Goal: Task Accomplishment & Management: Manage account settings

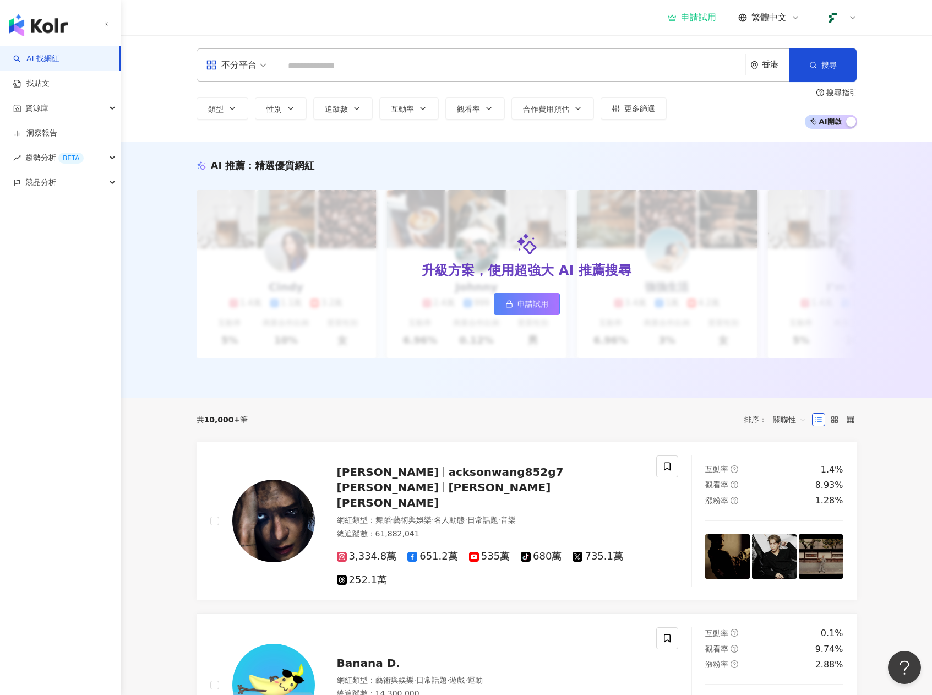
click at [850, 20] on icon at bounding box center [852, 17] width 9 height 9
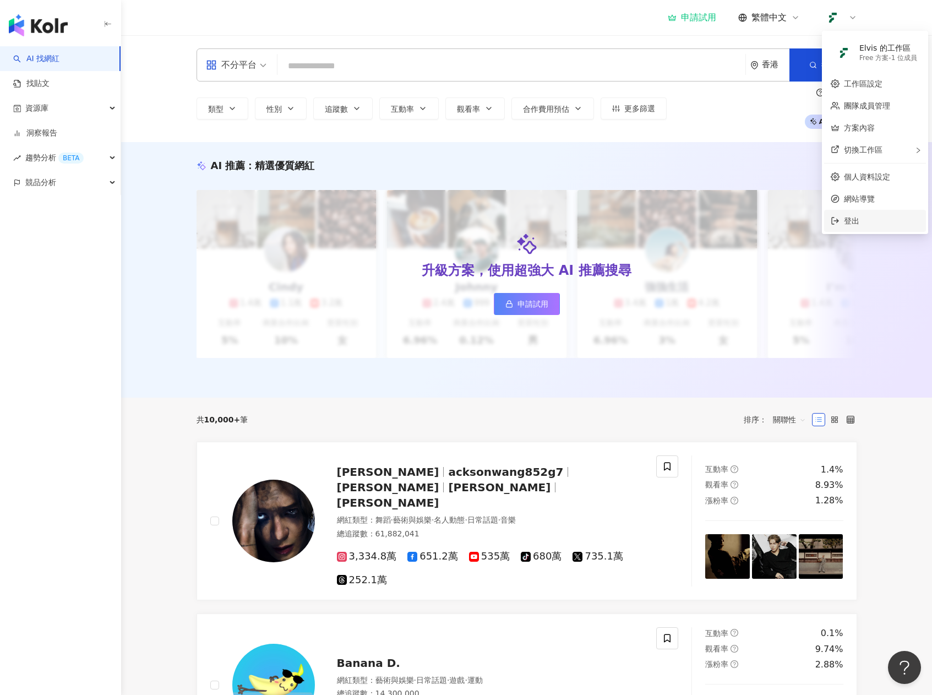
click at [860, 221] on span "登出" at bounding box center [881, 221] width 75 height 12
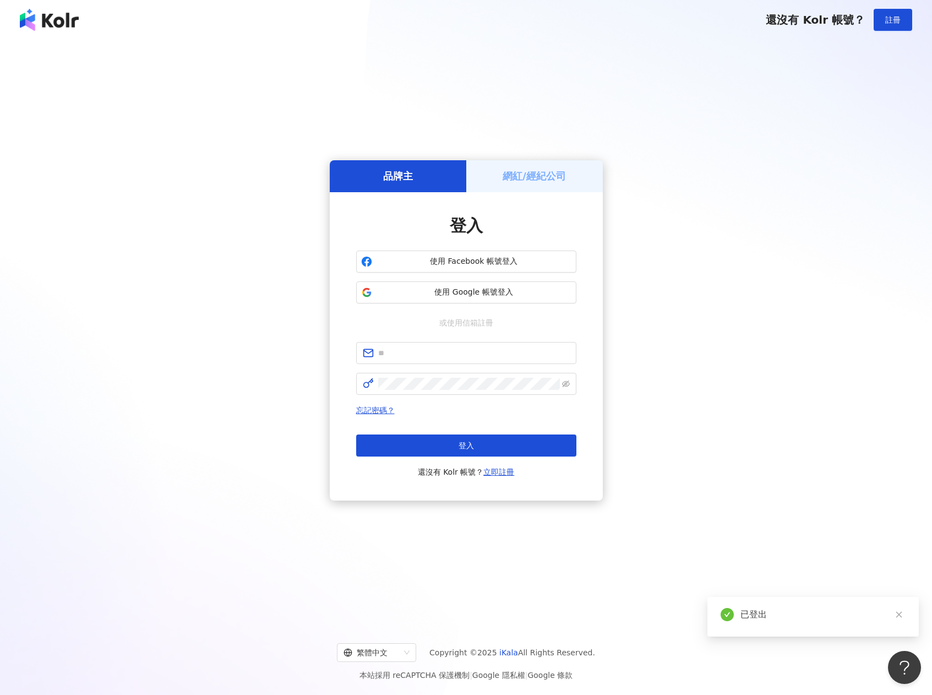
click at [514, 185] on div "網紅/經紀公司" at bounding box center [534, 175] width 136 height 31
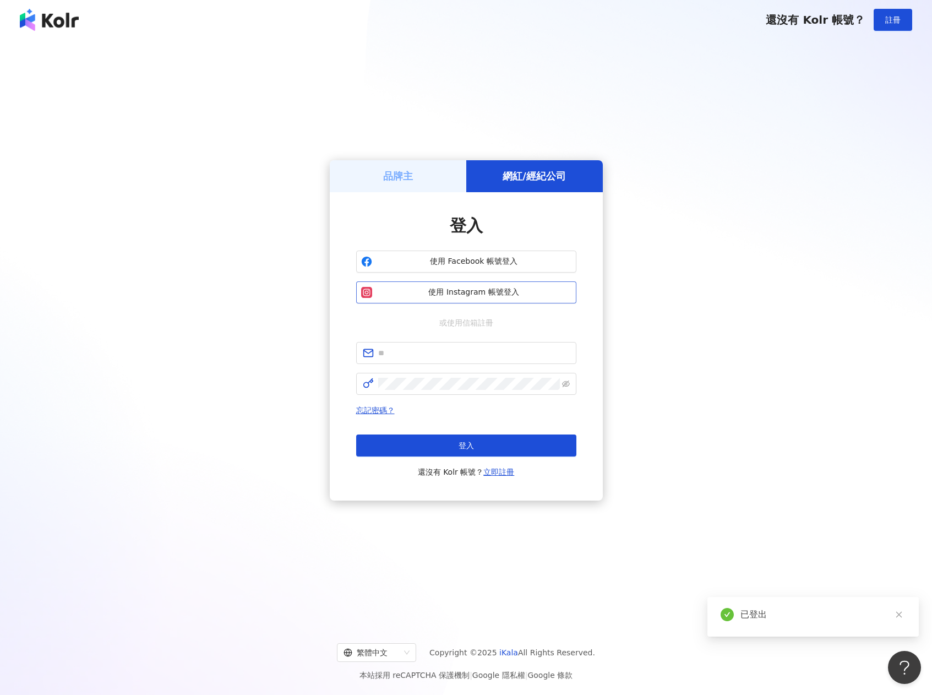
click at [487, 294] on span "使用 Instagram 帳號登入" at bounding box center [473, 292] width 195 height 11
click at [469, 291] on span "使用 Instagram 帳號登入" at bounding box center [473, 292] width 195 height 11
click at [451, 292] on span "使用 Instagram 帳號登入" at bounding box center [473, 292] width 195 height 11
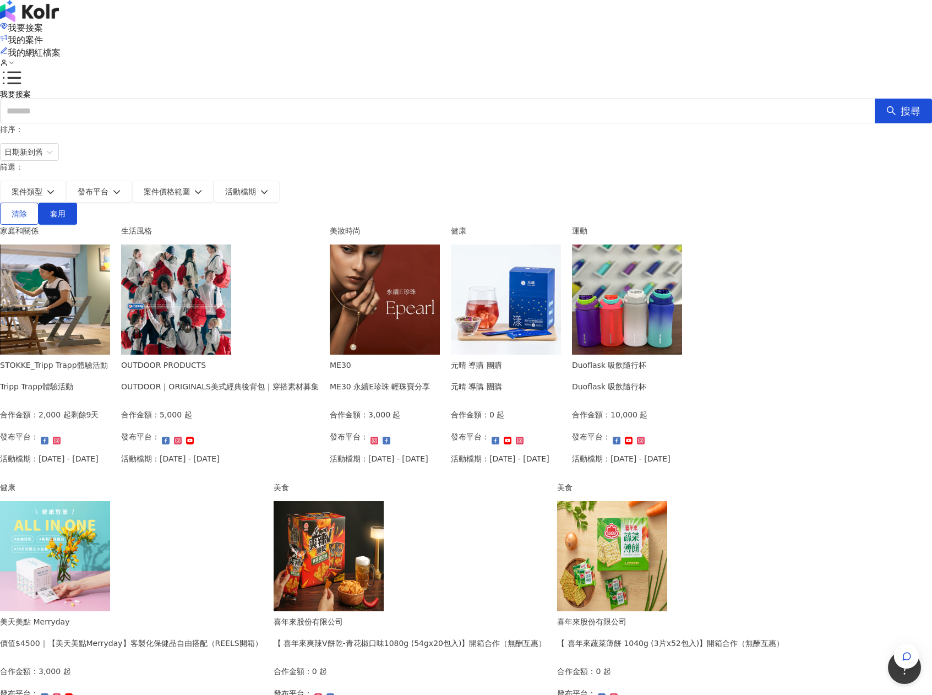
drag, startPoint x: 594, startPoint y: 22, endPoint x: 619, endPoint y: 20, distance: 24.8
click at [43, 35] on span "我的案件" at bounding box center [25, 40] width 35 height 10
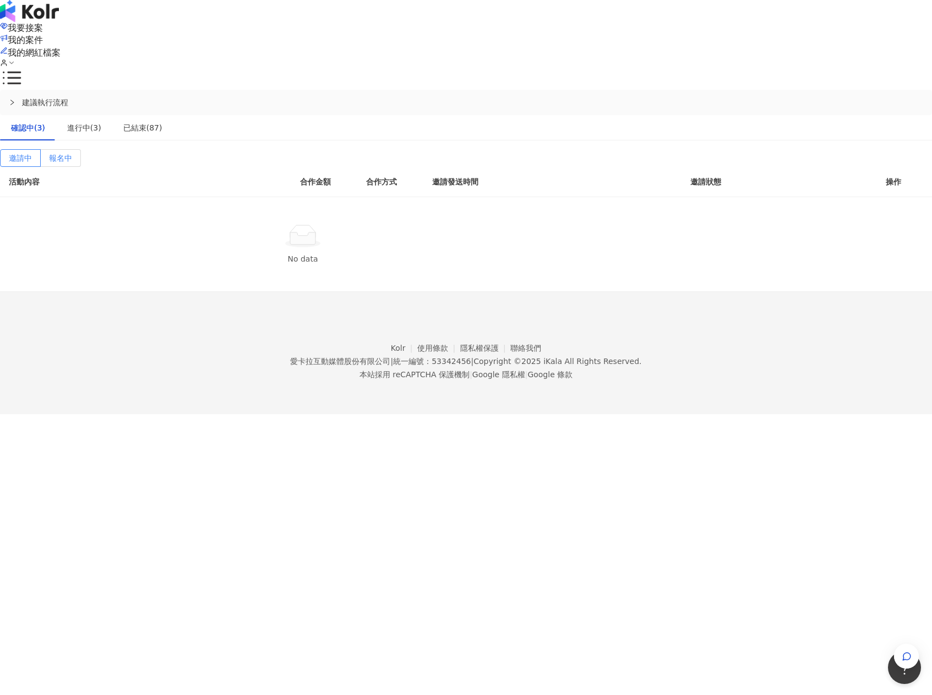
click at [72, 154] on span "報名中" at bounding box center [60, 158] width 23 height 9
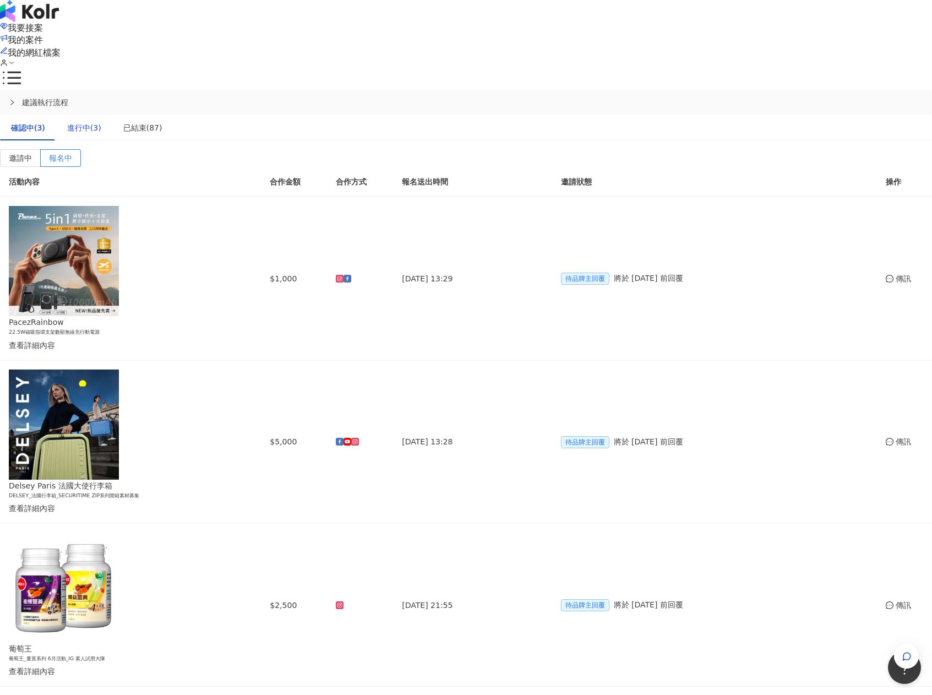
click at [101, 122] on div "進行中(3)" at bounding box center [84, 128] width 34 height 12
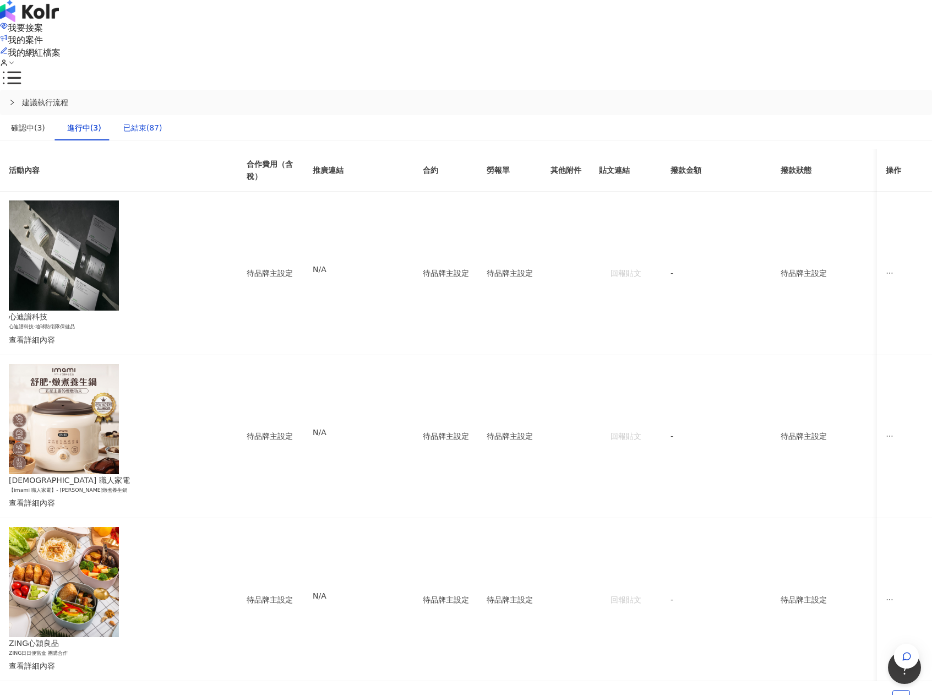
click at [162, 122] on div "已結束(87)" at bounding box center [142, 128] width 39 height 12
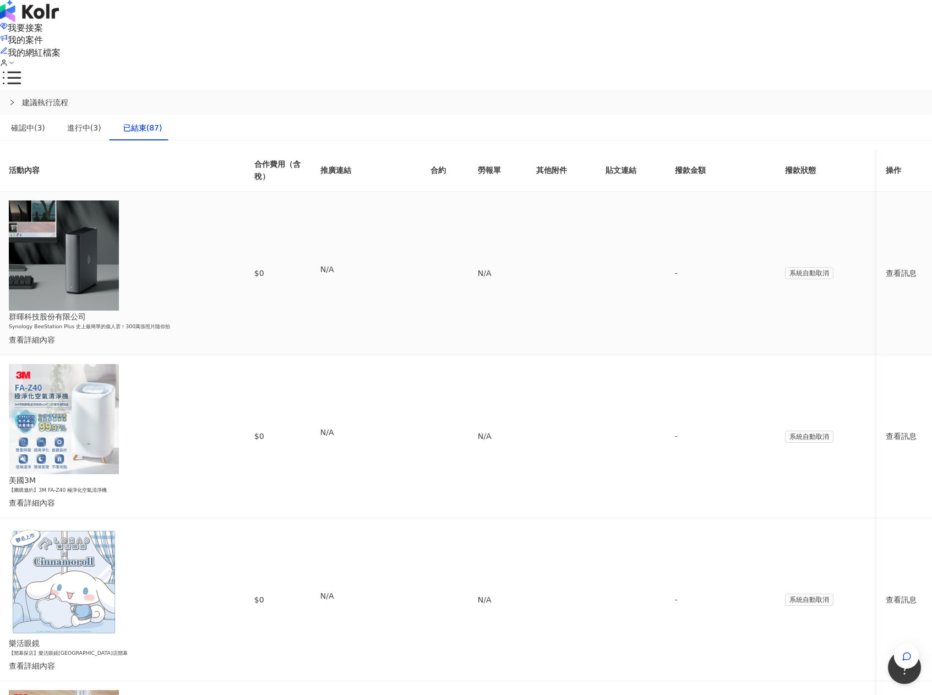
click at [886, 267] on div "查看訊息" at bounding box center [904, 273] width 37 height 12
